Goal: Complete application form

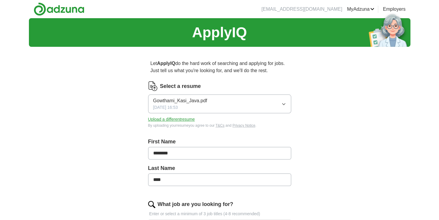
click at [160, 118] on button "Upload a different resume" at bounding box center [171, 119] width 47 height 6
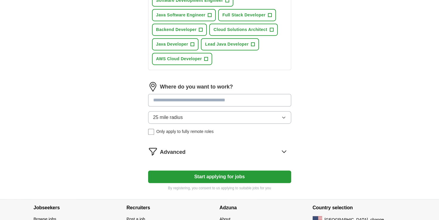
scroll to position [275, 0]
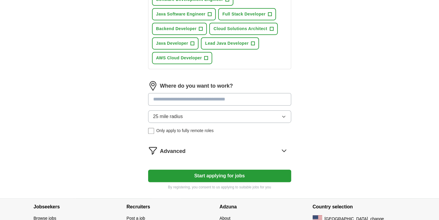
click at [184, 98] on input at bounding box center [219, 99] width 143 height 13
type input "******"
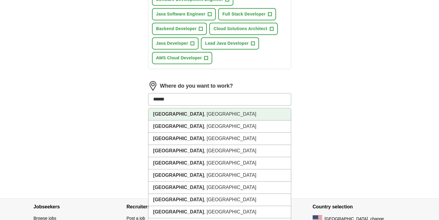
click at [175, 111] on li "[GEOGRAPHIC_DATA] , [GEOGRAPHIC_DATA]" at bounding box center [219, 114] width 142 height 12
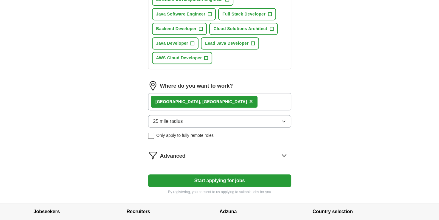
click at [193, 102] on div "[GEOGRAPHIC_DATA] , [GEOGRAPHIC_DATA] ×" at bounding box center [219, 101] width 143 height 17
click at [201, 97] on div "[GEOGRAPHIC_DATA] , [GEOGRAPHIC_DATA] ×" at bounding box center [219, 101] width 143 height 17
click at [199, 98] on div "[GEOGRAPHIC_DATA] , [GEOGRAPHIC_DATA] ×" at bounding box center [219, 101] width 143 height 17
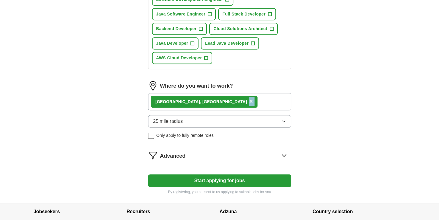
click at [201, 97] on div "[GEOGRAPHIC_DATA] , [GEOGRAPHIC_DATA] ×" at bounding box center [219, 101] width 143 height 17
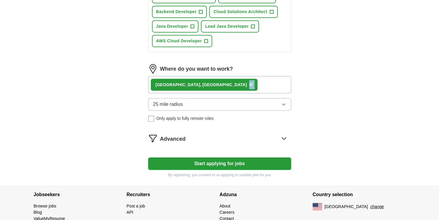
click at [207, 158] on button "Start applying for jobs" at bounding box center [219, 163] width 143 height 13
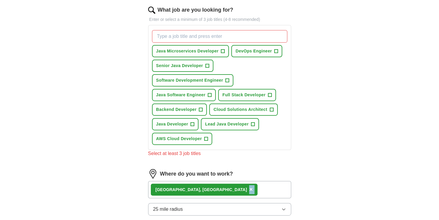
scroll to position [193, 0]
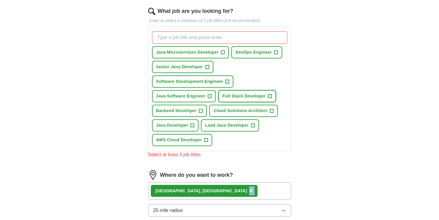
click at [230, 93] on span "Full Stack Developer" at bounding box center [243, 96] width 43 height 6
click at [183, 122] on span "Java Developer" at bounding box center [172, 125] width 32 height 6
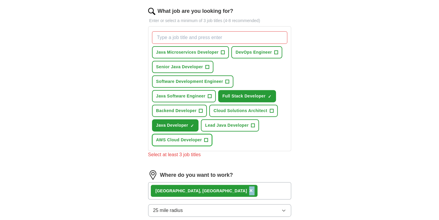
click at [182, 137] on span "AWS Cloud Developer" at bounding box center [179, 140] width 46 height 6
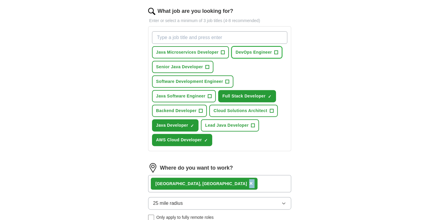
click at [253, 56] on button "DevOps Engineer +" at bounding box center [256, 52] width 51 height 12
click at [199, 55] on button "Java Microservices Developer +" at bounding box center [190, 52] width 77 height 12
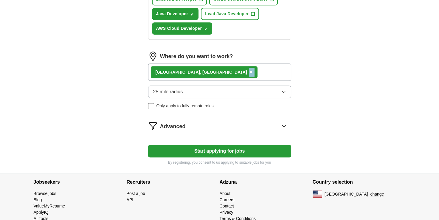
scroll to position [315, 0]
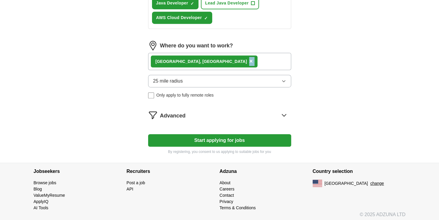
click at [213, 139] on button "Start applying for jobs" at bounding box center [219, 140] width 143 height 13
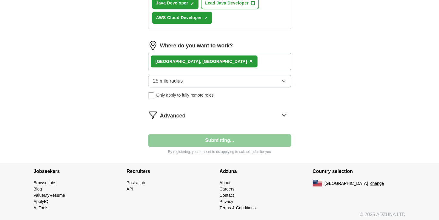
select select "**"
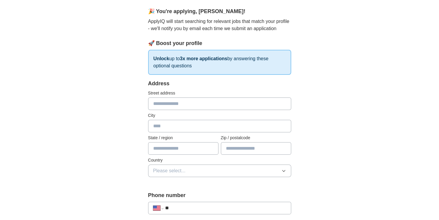
scroll to position [51, 0]
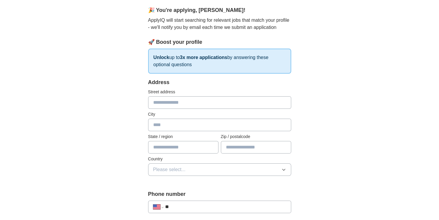
click at [179, 100] on input "text" at bounding box center [219, 102] width 143 height 13
type input "**********"
type input "*****"
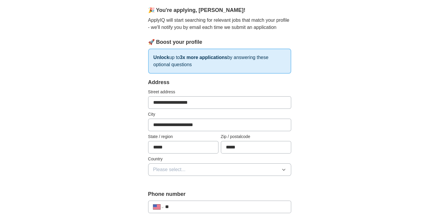
scroll to position [92, 0]
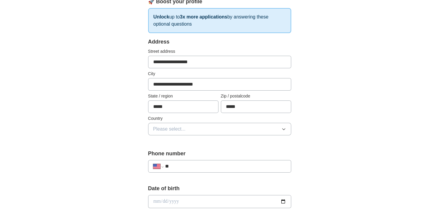
click at [198, 131] on button "Please select..." at bounding box center [219, 129] width 143 height 13
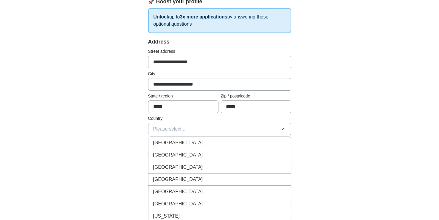
click at [180, 155] on span "[GEOGRAPHIC_DATA]" at bounding box center [178, 154] width 50 height 7
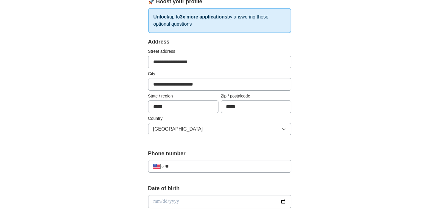
scroll to position [144, 0]
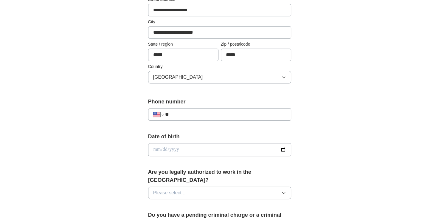
click at [282, 147] on input "date" at bounding box center [219, 149] width 143 height 13
type input "**********"
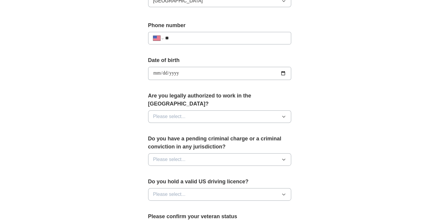
scroll to position [238, 0]
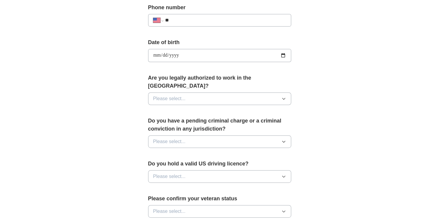
click at [228, 92] on button "Please select..." at bounding box center [219, 98] width 143 height 13
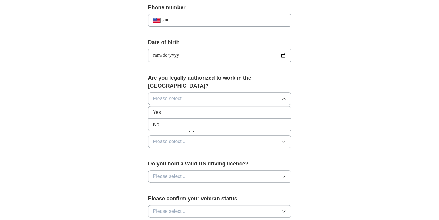
click at [208, 109] on div "Yes" at bounding box center [219, 112] width 133 height 7
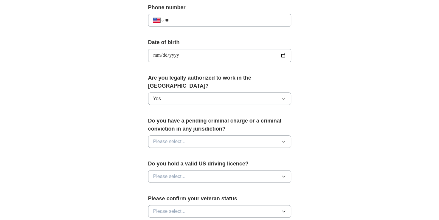
click at [231, 136] on button "Please select..." at bounding box center [219, 141] width 143 height 13
click at [205, 164] on div "No" at bounding box center [219, 167] width 133 height 7
click at [213, 170] on button "Please select..." at bounding box center [219, 176] width 143 height 13
click at [204, 184] on li "Yes" at bounding box center [219, 190] width 142 height 12
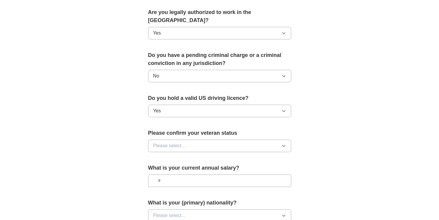
scroll to position [305, 0]
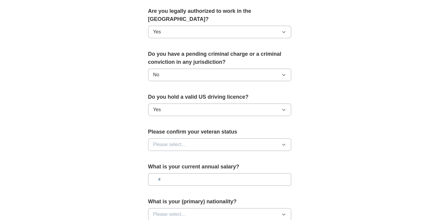
click at [221, 138] on button "Please select..." at bounding box center [219, 144] width 143 height 13
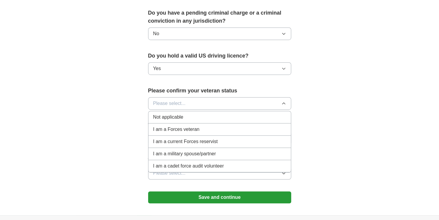
scroll to position [348, 0]
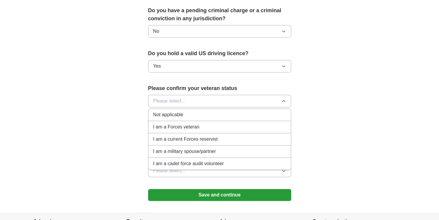
click at [209, 111] on div "Not applicable" at bounding box center [219, 114] width 133 height 7
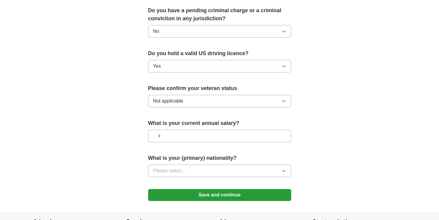
click at [202, 130] on input "text" at bounding box center [219, 136] width 143 height 13
type input "*******"
click at [219, 164] on button "Please select..." at bounding box center [219, 170] width 143 height 13
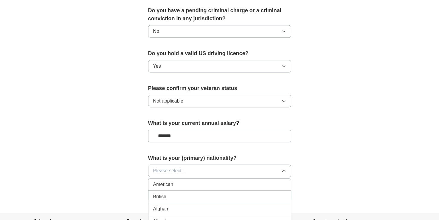
click at [186, 164] on button "Please select..." at bounding box center [219, 170] width 143 height 13
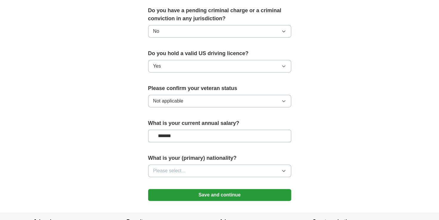
click at [179, 167] on span "Please select..." at bounding box center [169, 170] width 32 height 7
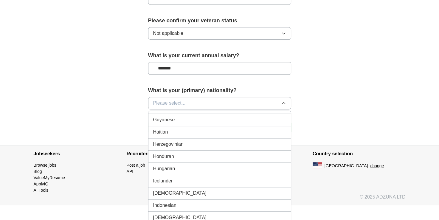
scroll to position [917, 0]
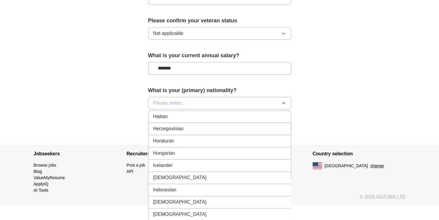
click at [167, 174] on div "[DEMOGRAPHIC_DATA]" at bounding box center [219, 177] width 133 height 7
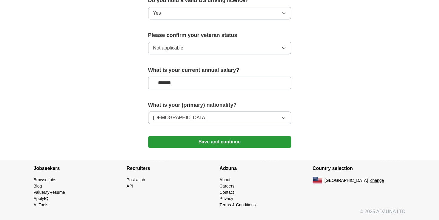
scroll to position [391, 0]
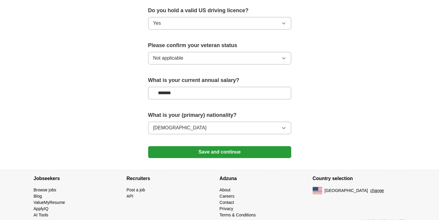
click at [214, 146] on button "Save and continue" at bounding box center [219, 152] width 143 height 12
